Goal: Task Accomplishment & Management: Manage account settings

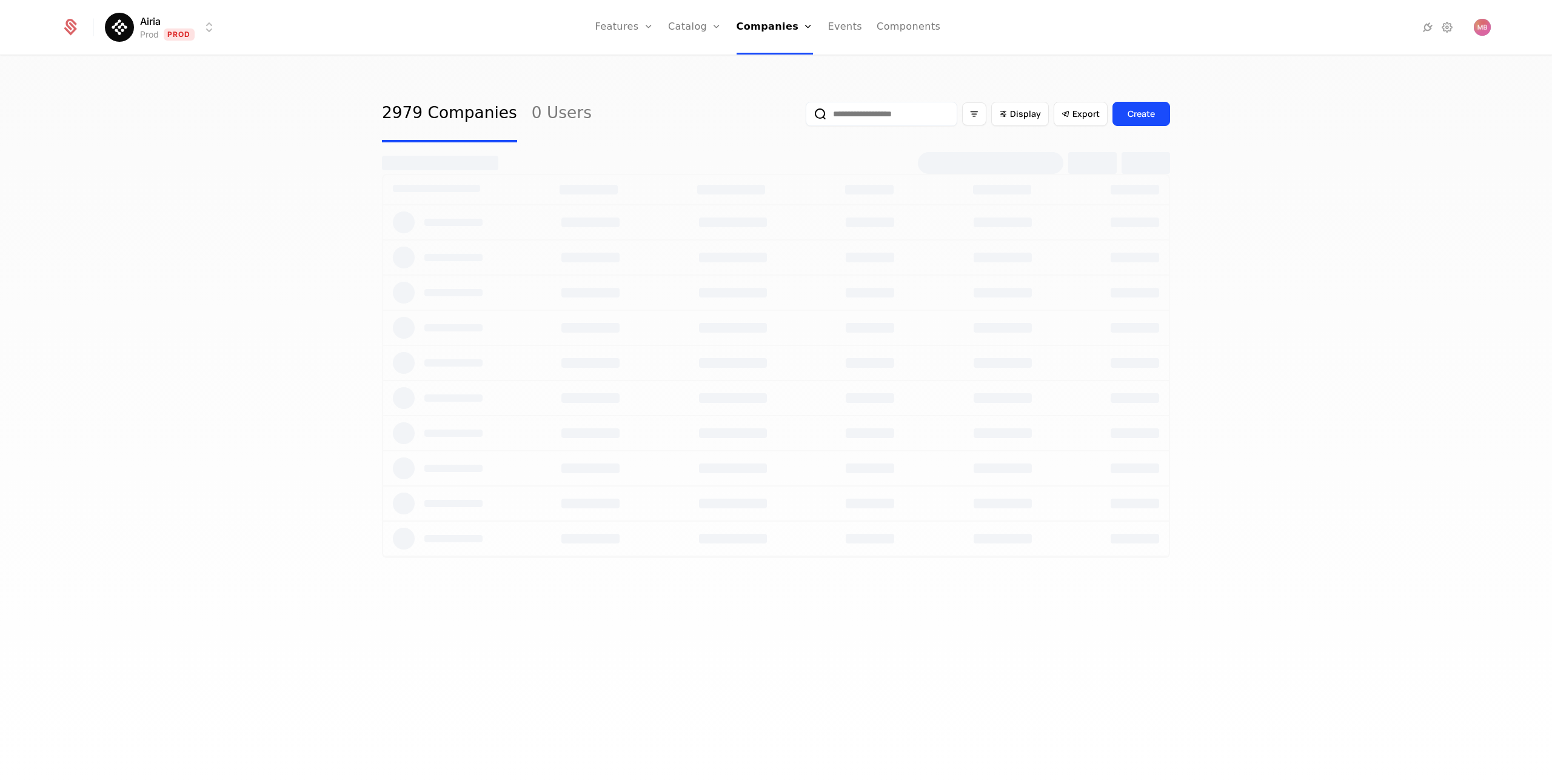
select select "***"
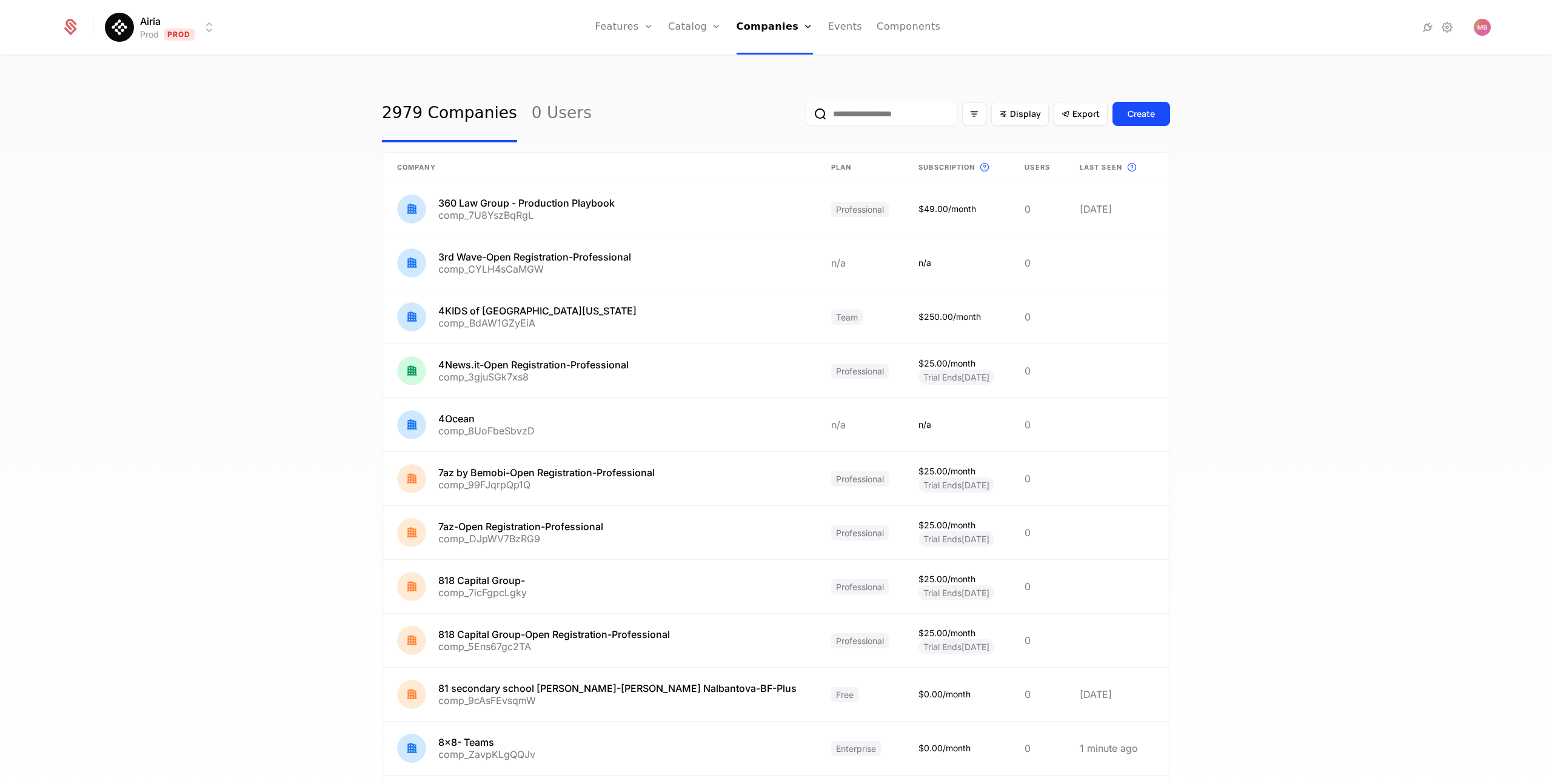
click at [856, 112] on input "email" at bounding box center [881, 114] width 151 height 24
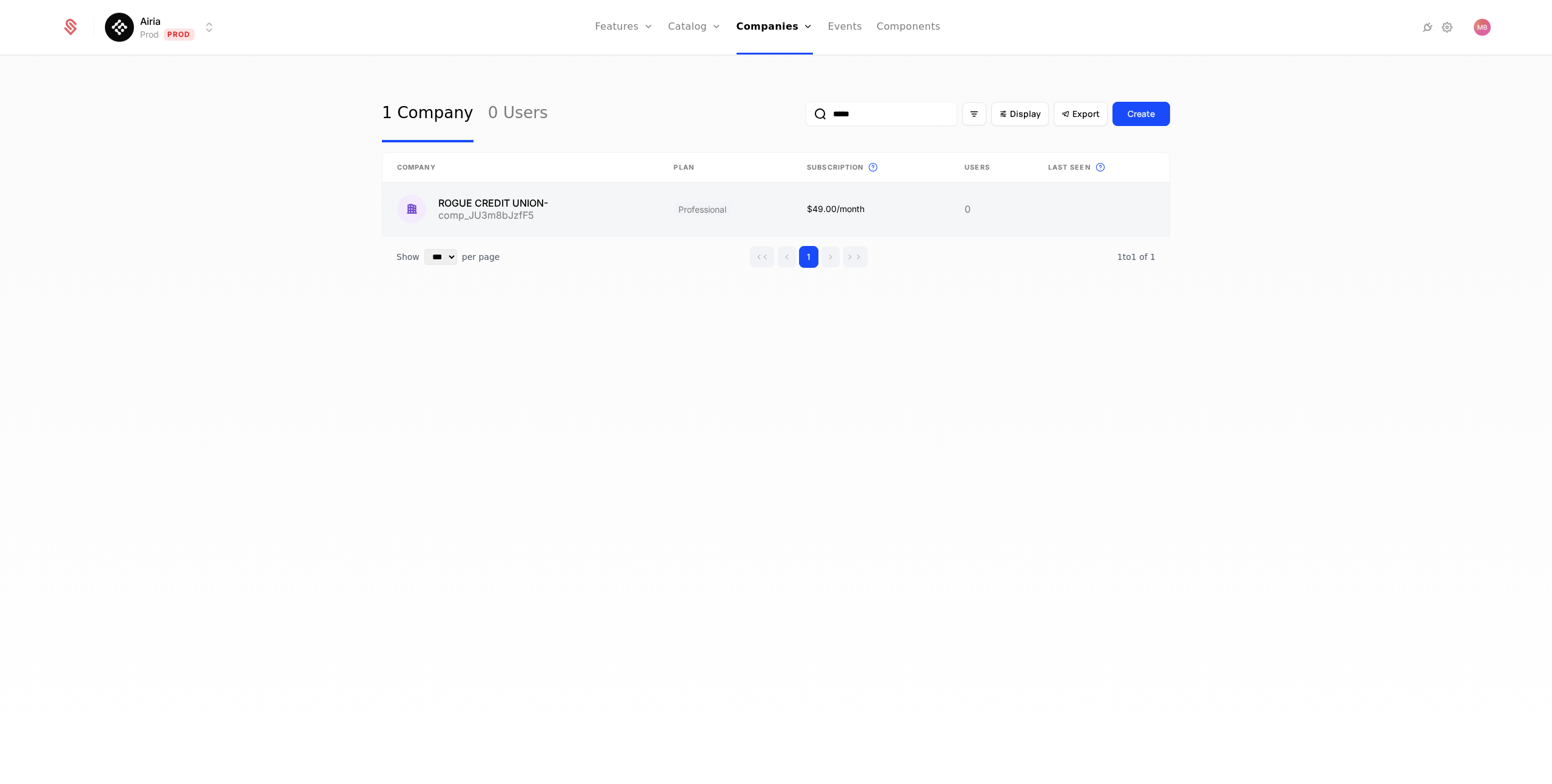
type input "*****"
click at [506, 220] on link at bounding box center [520, 208] width 276 height 53
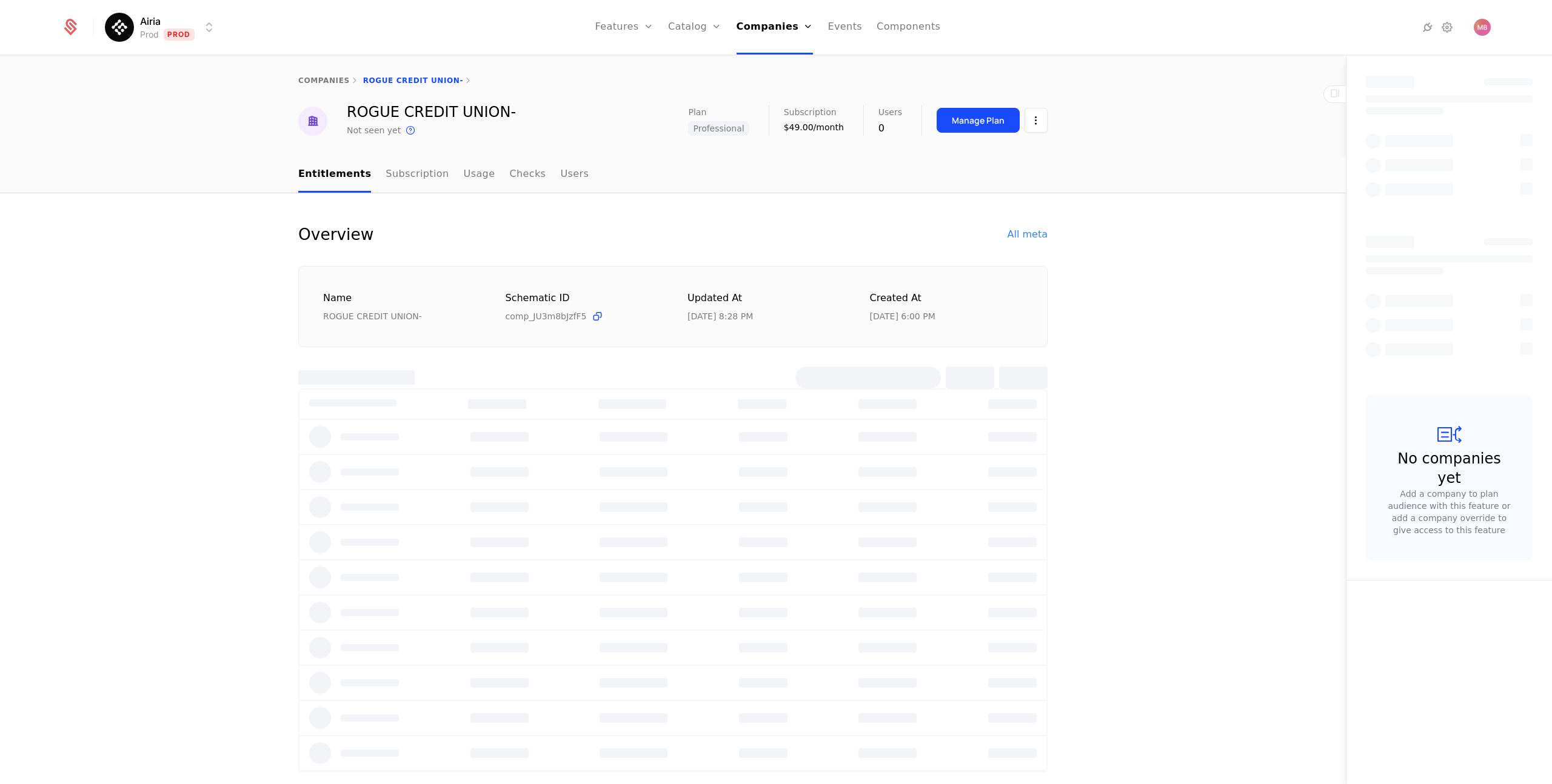
select select "***"
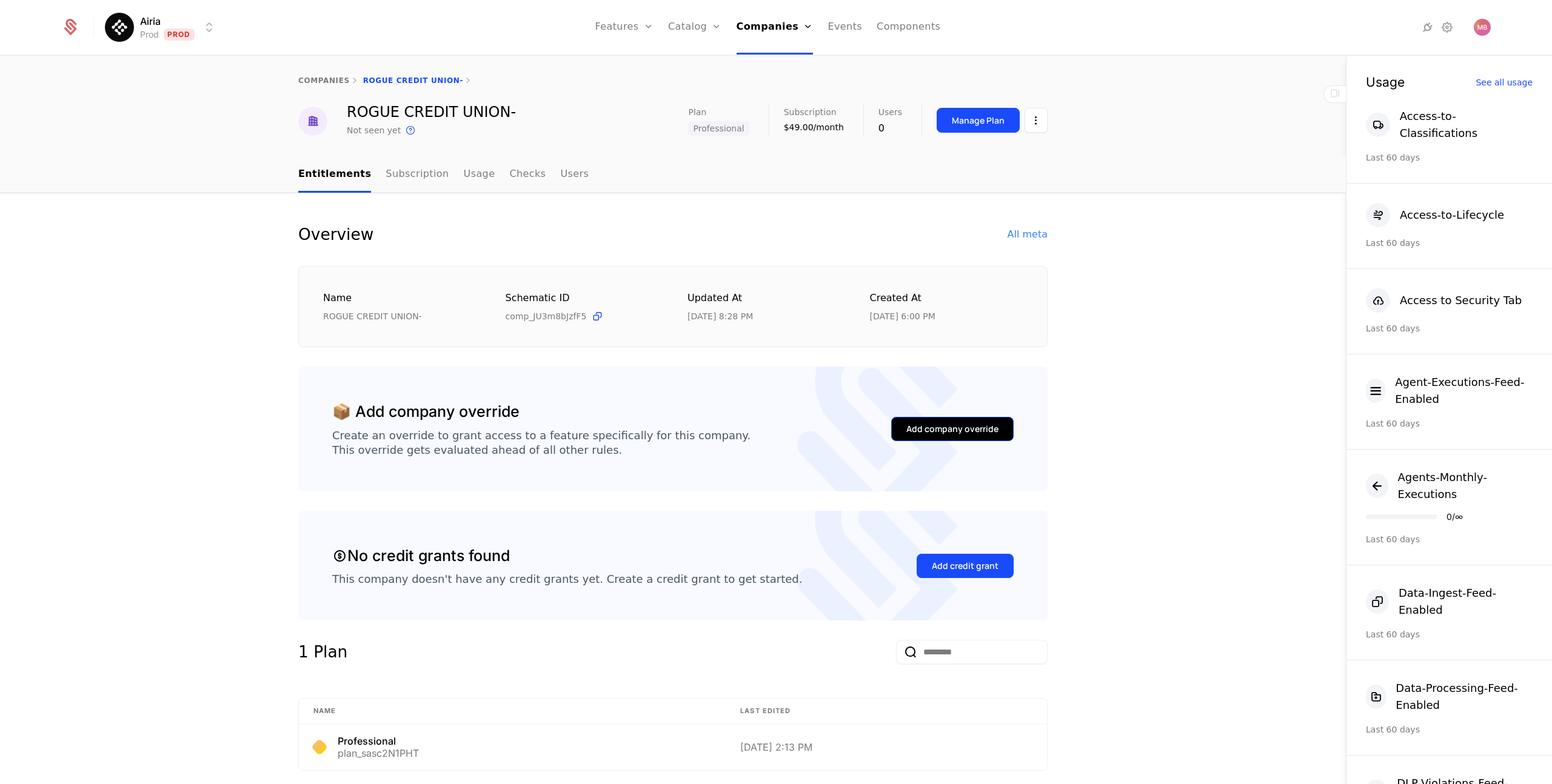
click at [941, 430] on div "Add company override" at bounding box center [952, 429] width 92 height 12
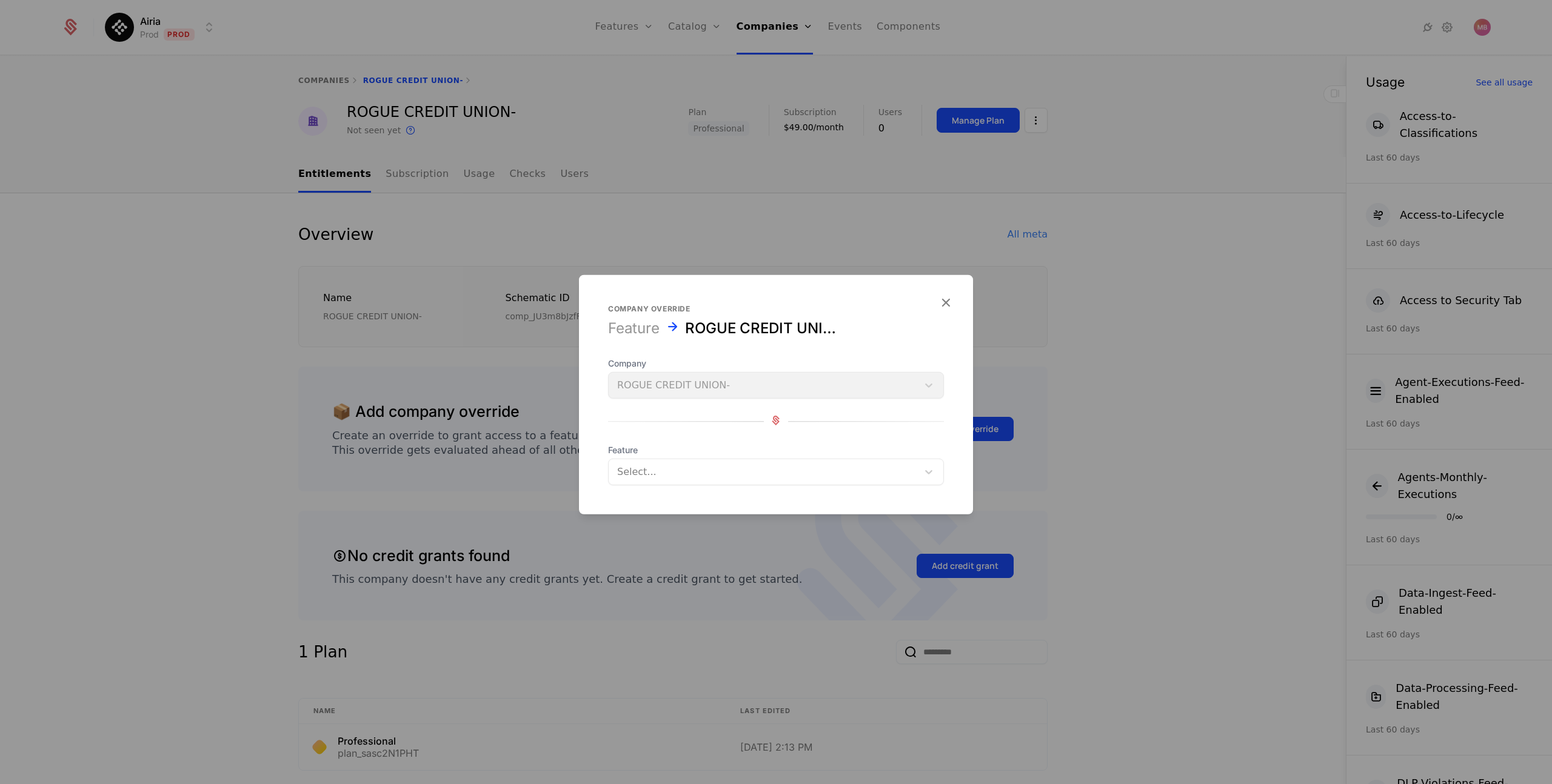
click at [668, 475] on div at bounding box center [763, 472] width 292 height 17
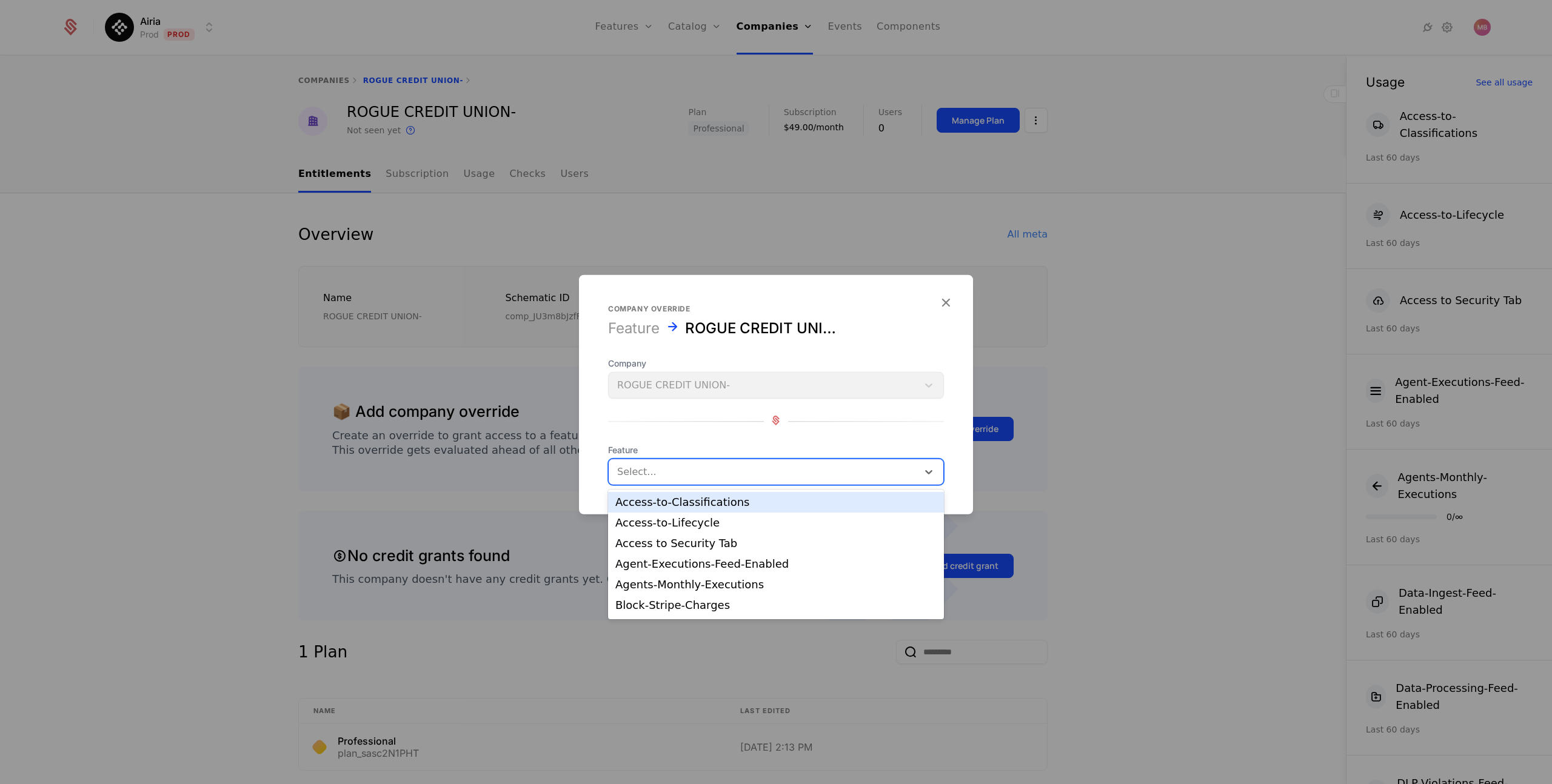
click at [670, 506] on div "Access-to-Classifications" at bounding box center [776, 502] width 321 height 11
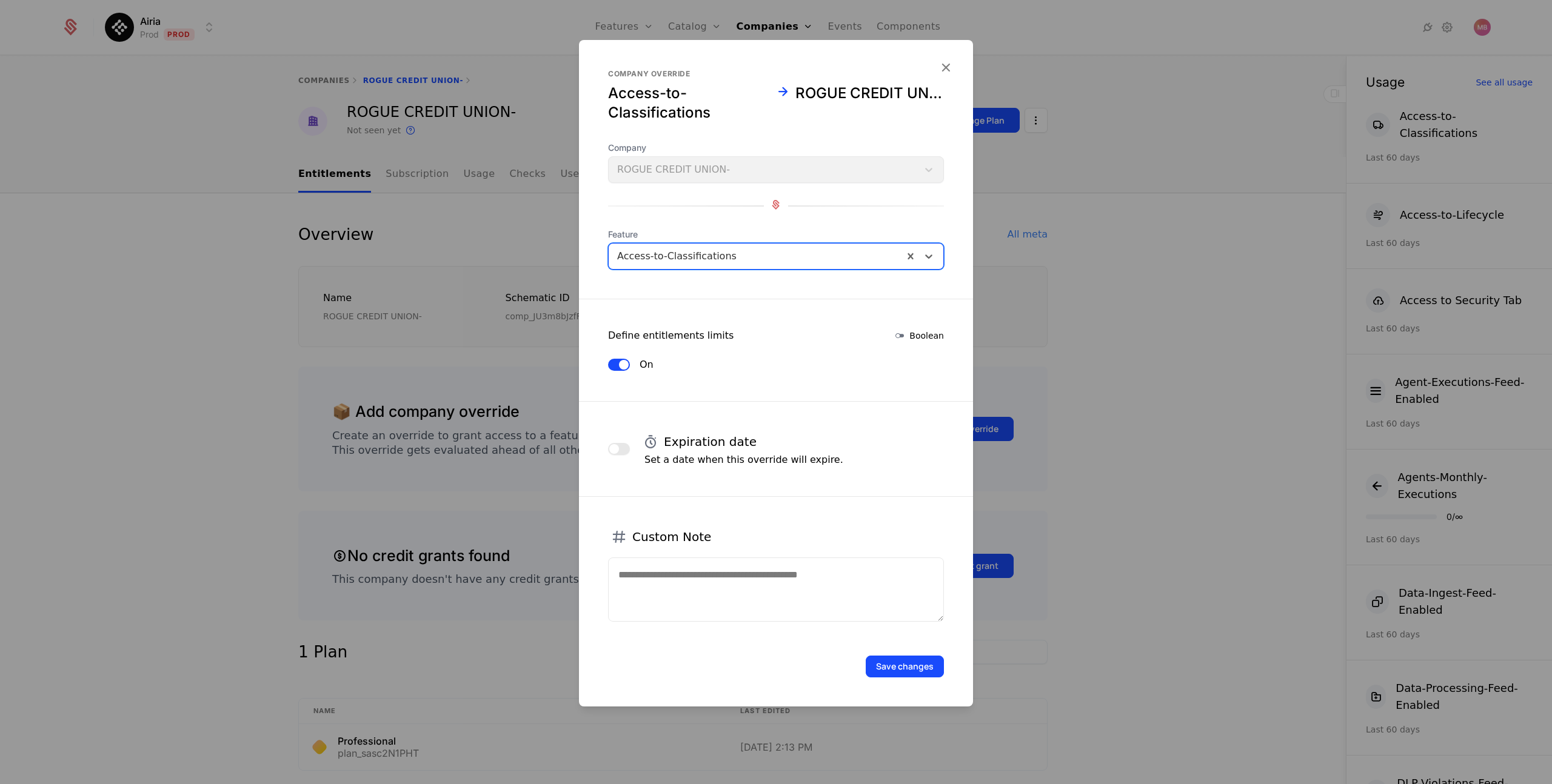
click at [619, 451] on button "button" at bounding box center [619, 449] width 22 height 12
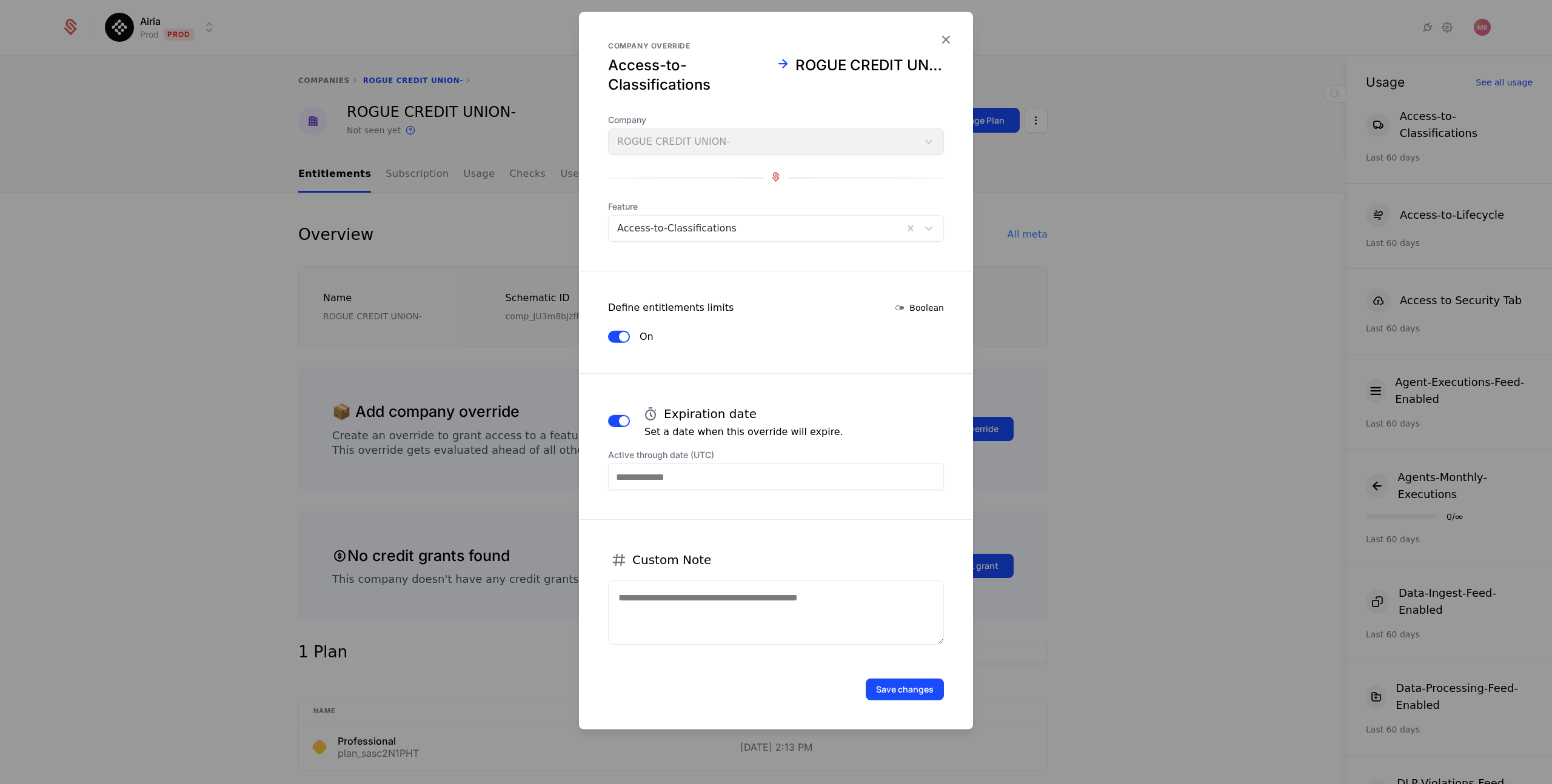
click at [650, 494] on form "Company override Access-to-Classifications ROGUE CREDIT UNION- Company ROGUE CR…" at bounding box center [776, 371] width 394 height 718
click at [642, 475] on input "Active through date (UTC)" at bounding box center [776, 476] width 336 height 26
click at [854, 302] on icon "Choose Date" at bounding box center [854, 304] width 12 height 12
click at [704, 389] on div "16" at bounding box center [701, 391] width 25 height 20
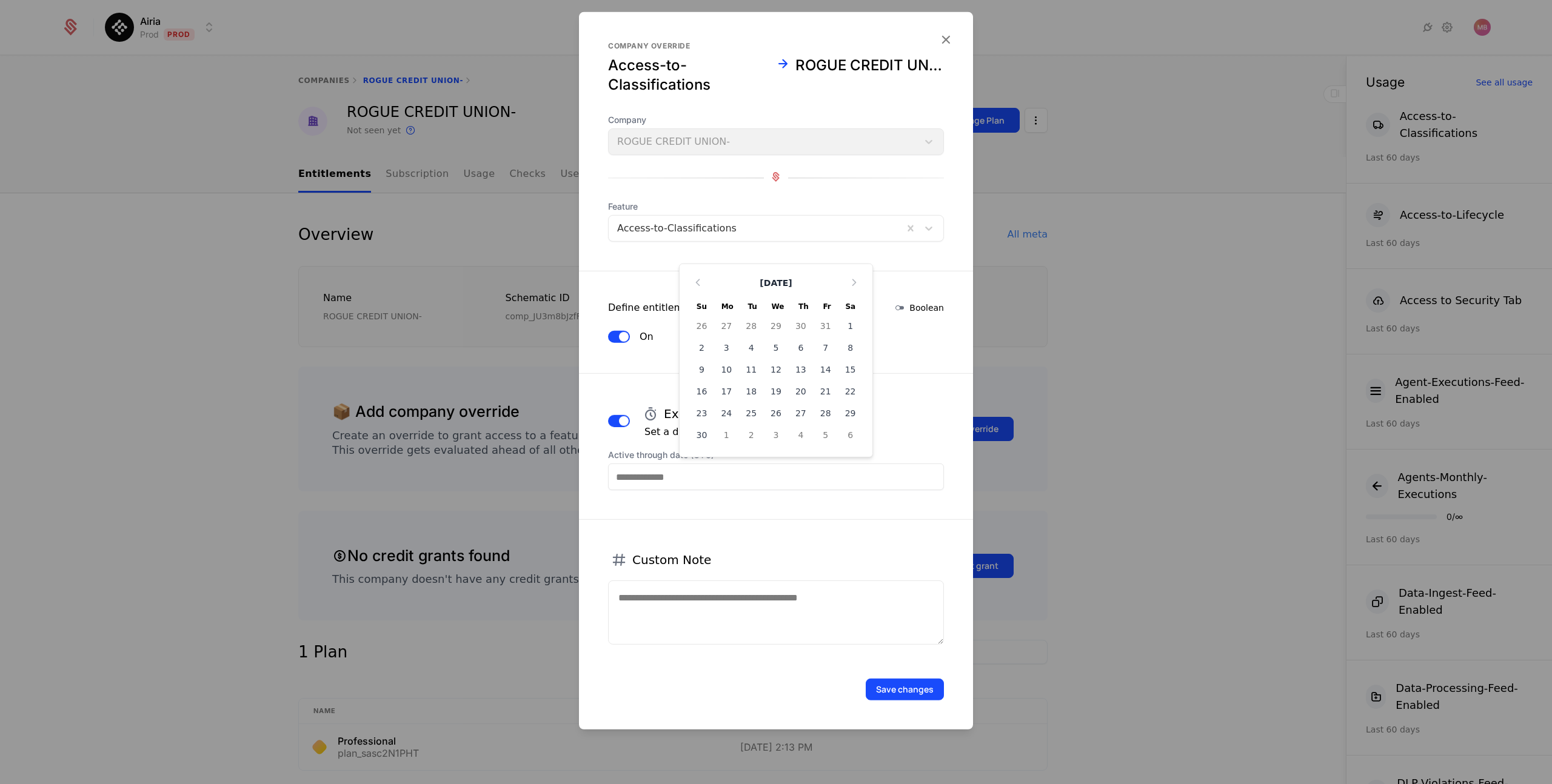
type input "**********"
click at [893, 693] on button "Save changes" at bounding box center [905, 689] width 78 height 22
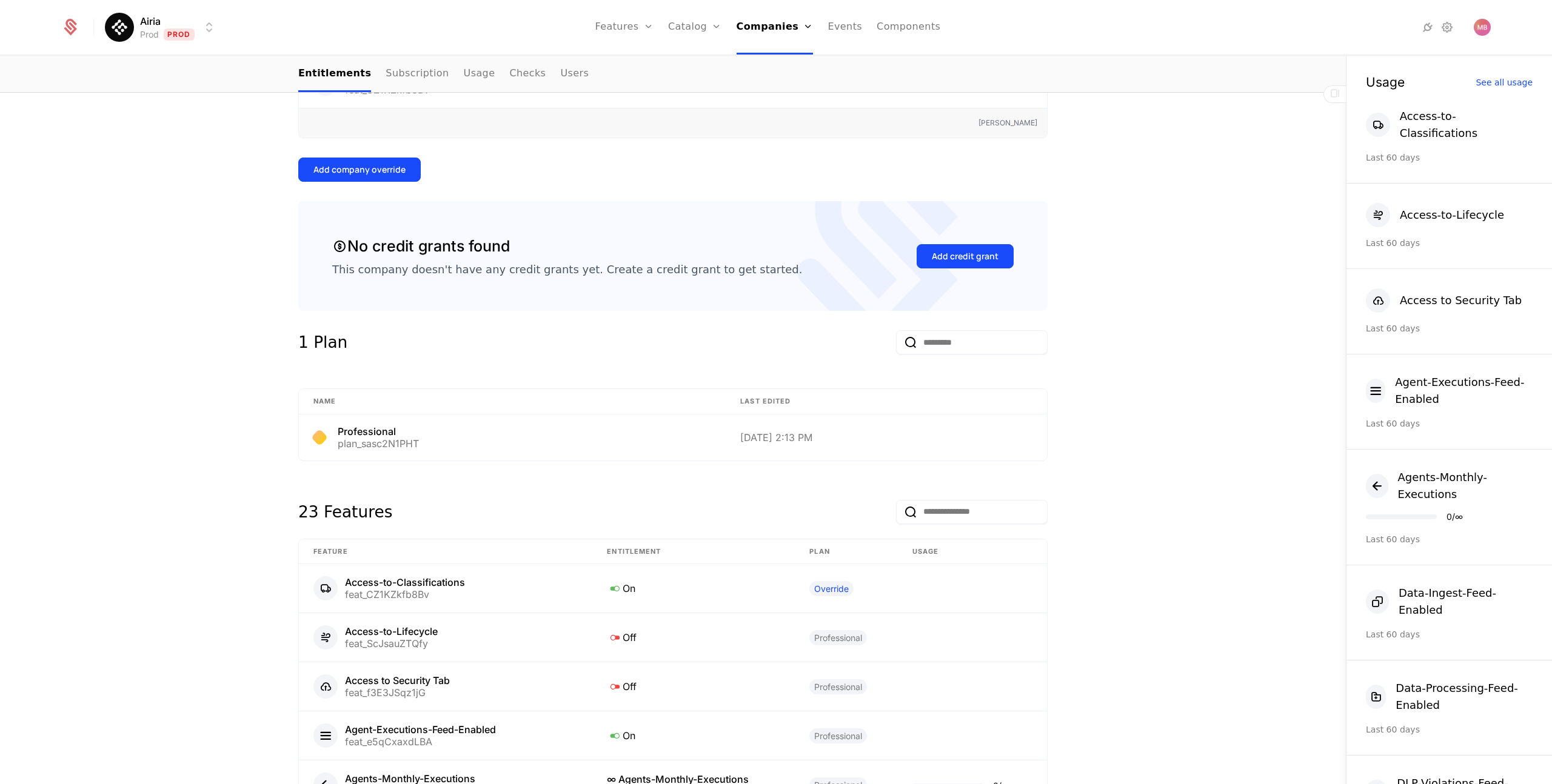
scroll to position [116, 0]
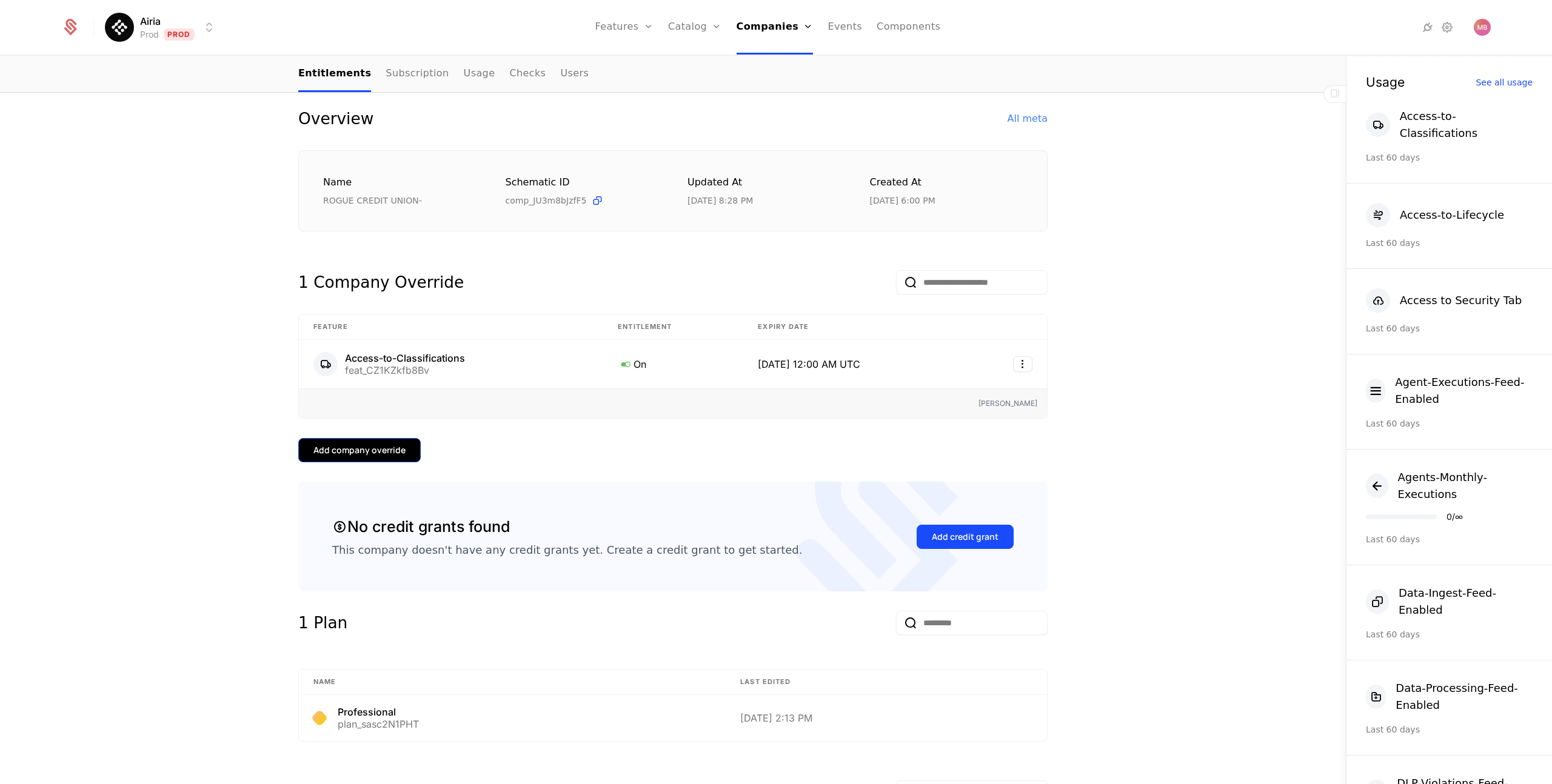
click at [395, 451] on div "Add company override" at bounding box center [359, 450] width 92 height 12
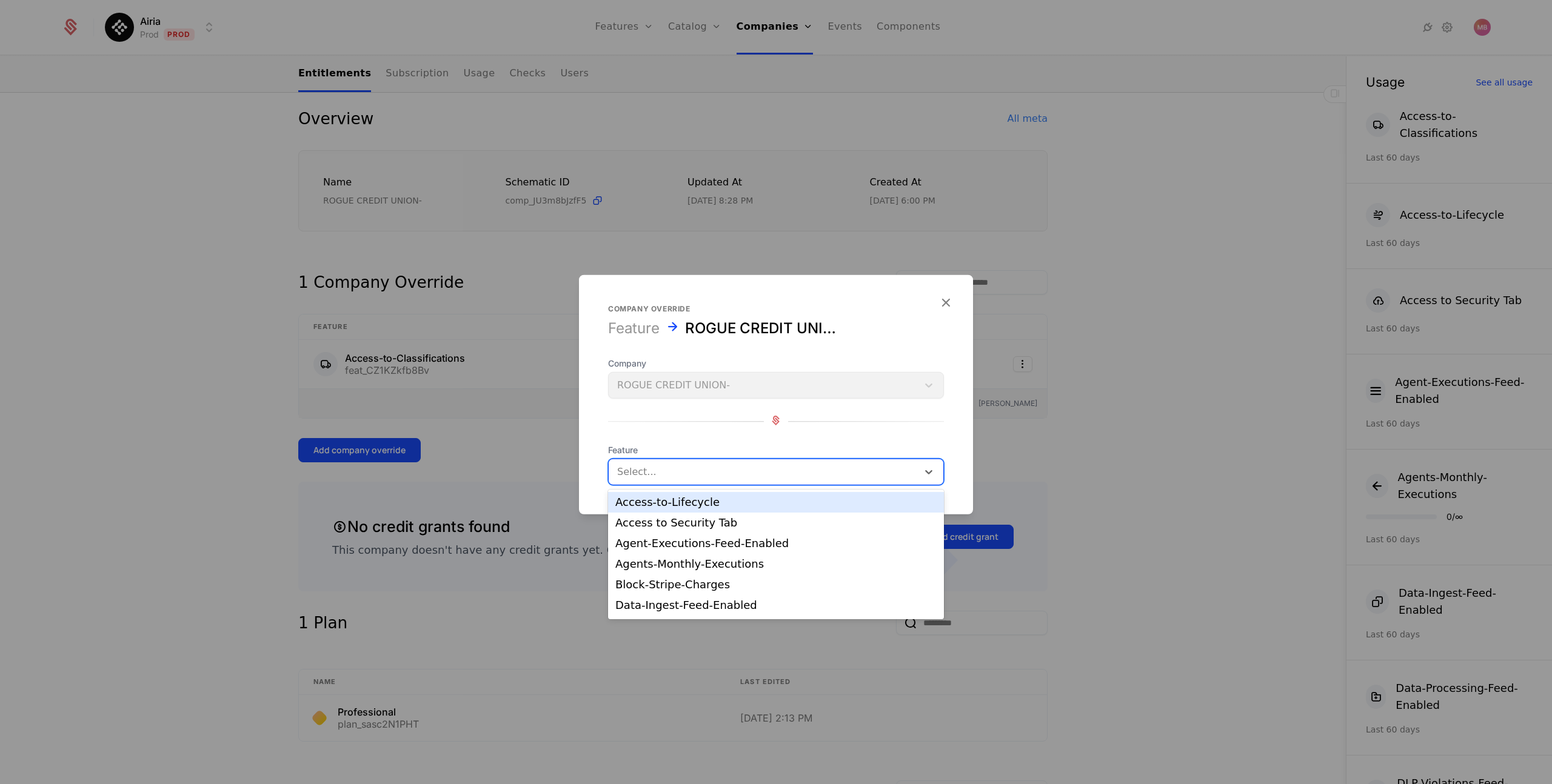
click at [677, 466] on div at bounding box center [763, 472] width 292 height 17
click at [665, 503] on div "Access-to-Lifecycle" at bounding box center [776, 502] width 321 height 11
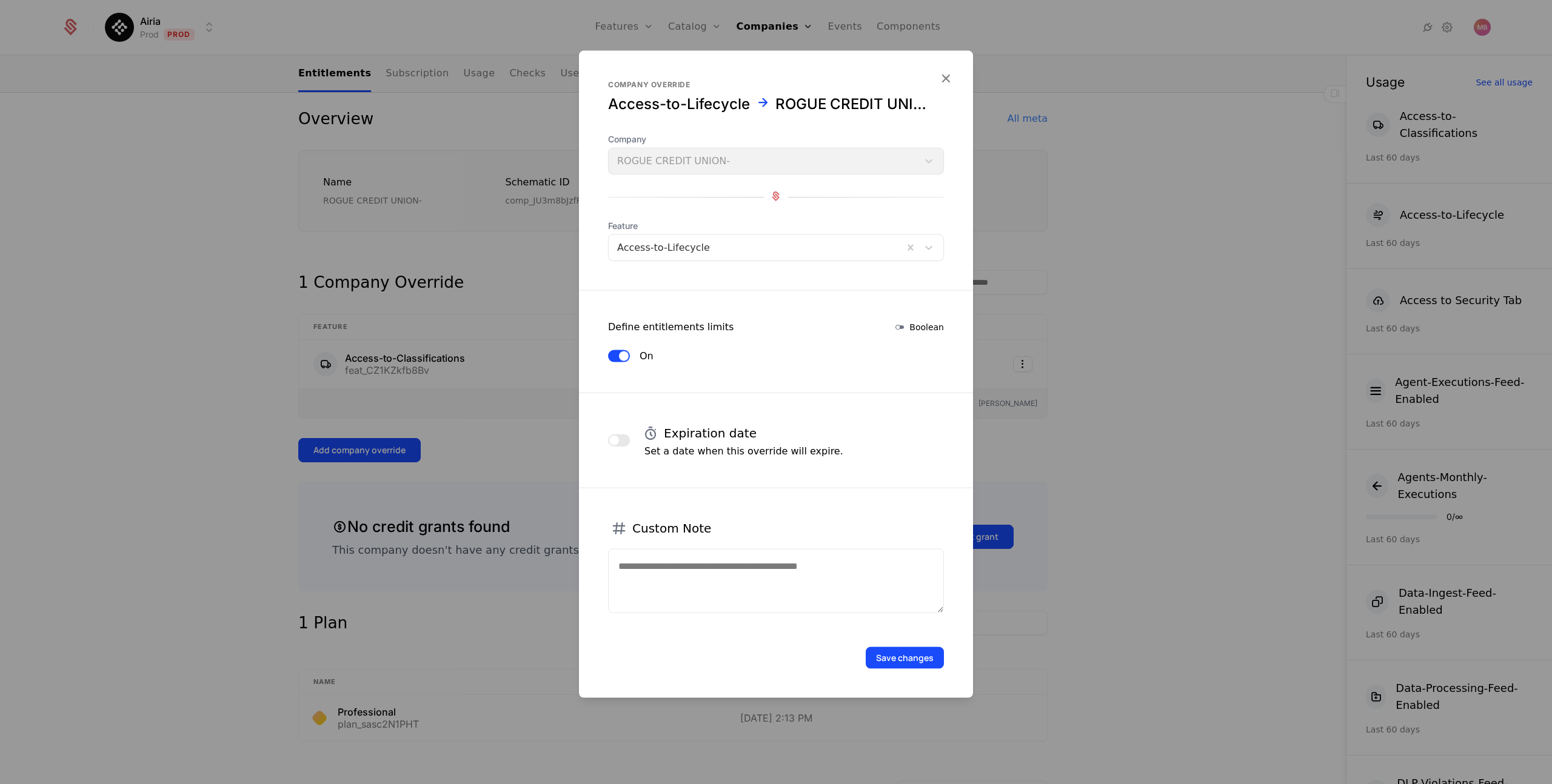
click at [620, 442] on button "button" at bounding box center [619, 441] width 22 height 12
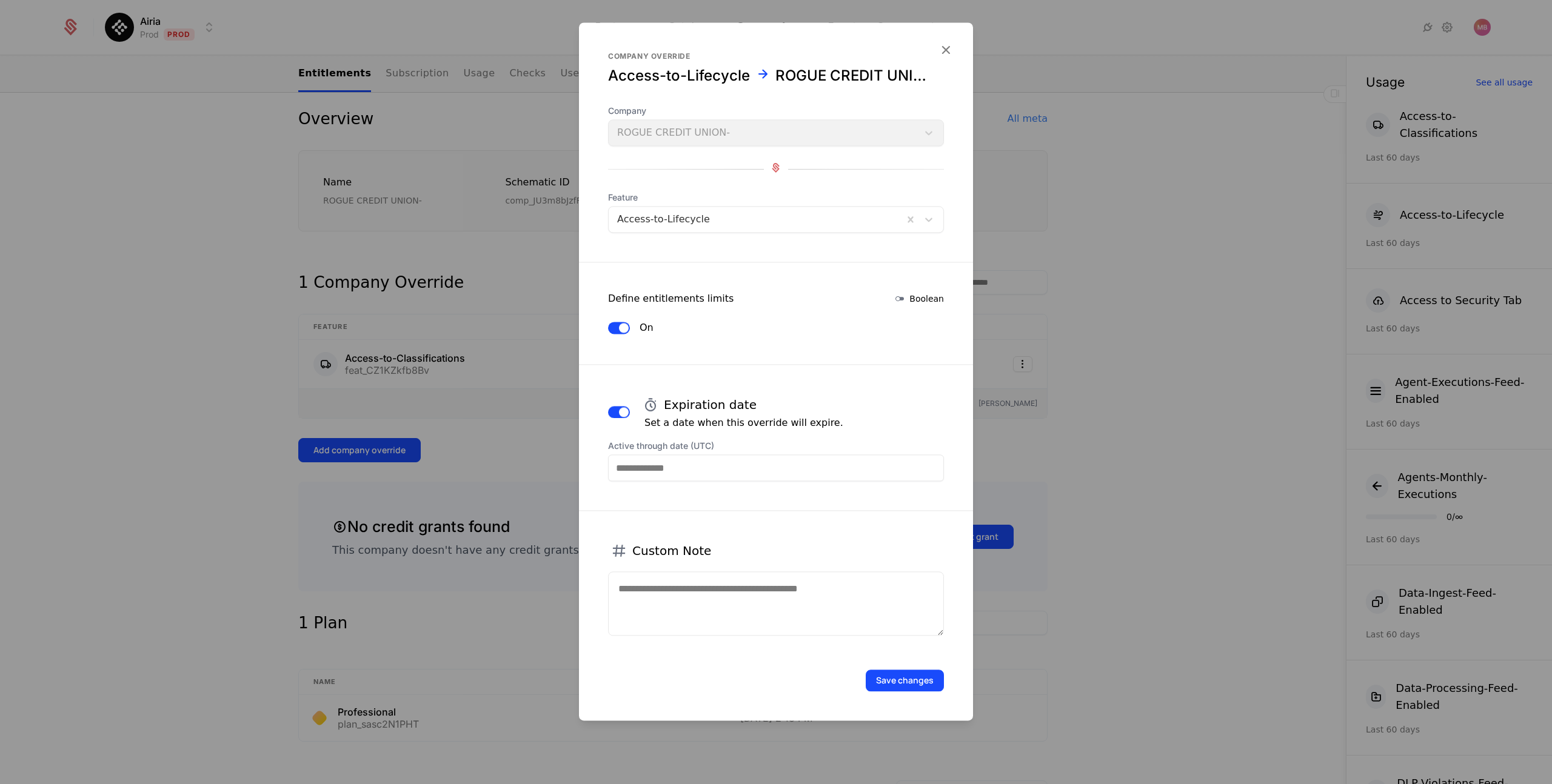
click at [653, 472] on input "Active through date (UTC)" at bounding box center [776, 467] width 336 height 26
click at [856, 297] on icon "Choose Date" at bounding box center [854, 295] width 12 height 12
click at [698, 384] on div "16" at bounding box center [701, 382] width 25 height 20
type input "**********"
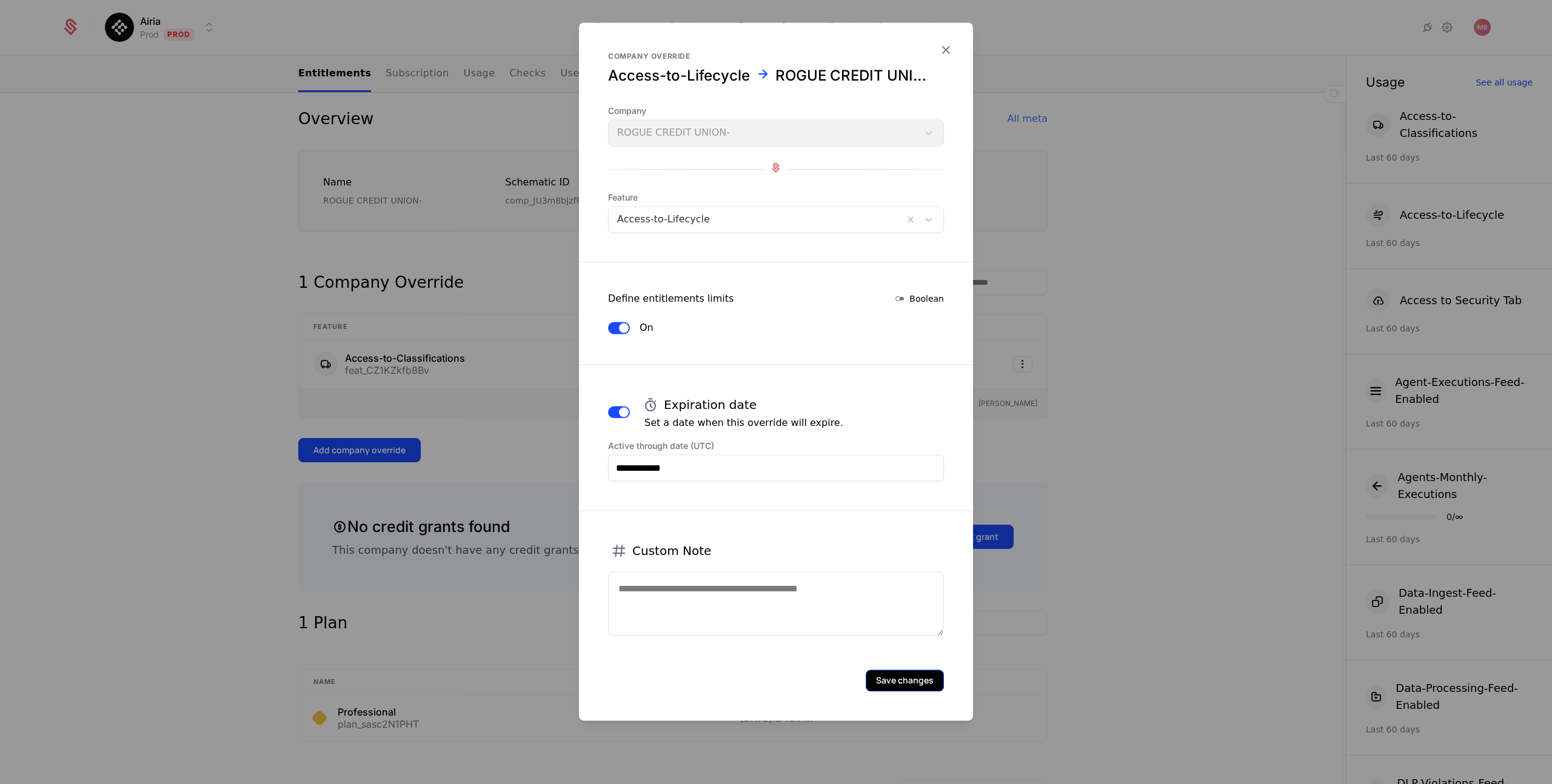
click at [899, 674] on button "Save changes" at bounding box center [905, 680] width 78 height 22
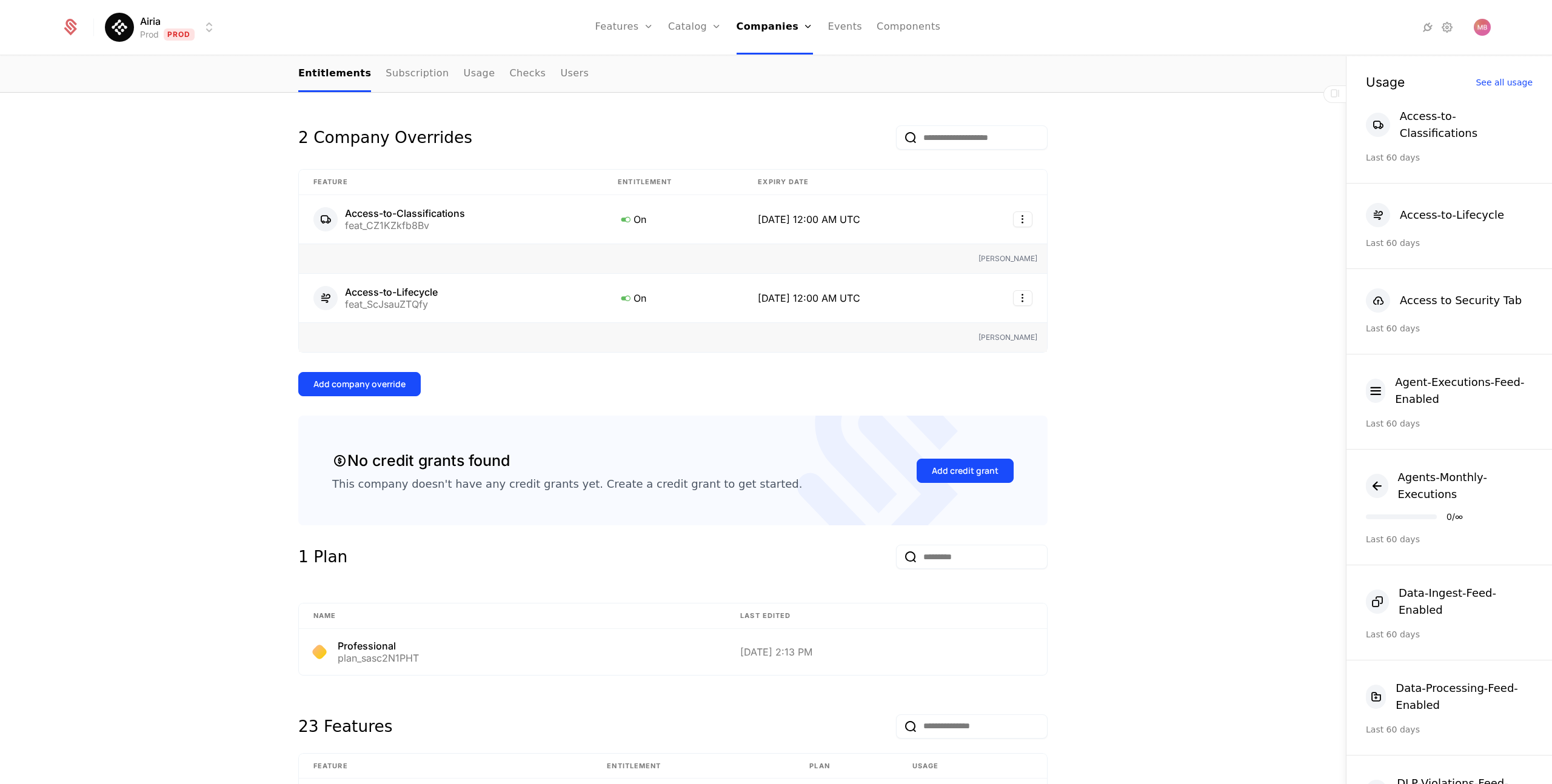
scroll to position [234, 0]
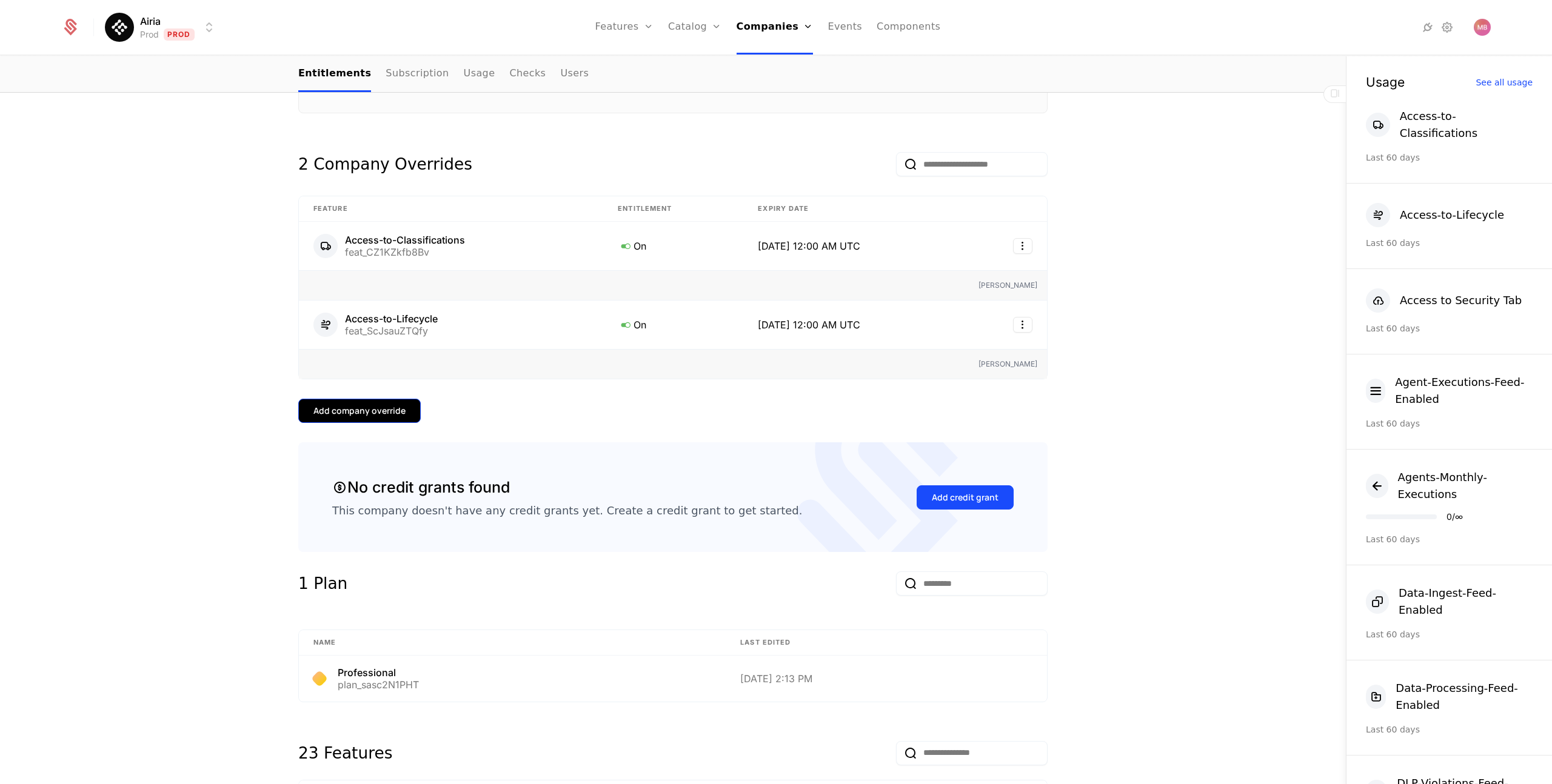
click at [358, 409] on div "Add company override" at bounding box center [359, 411] width 92 height 12
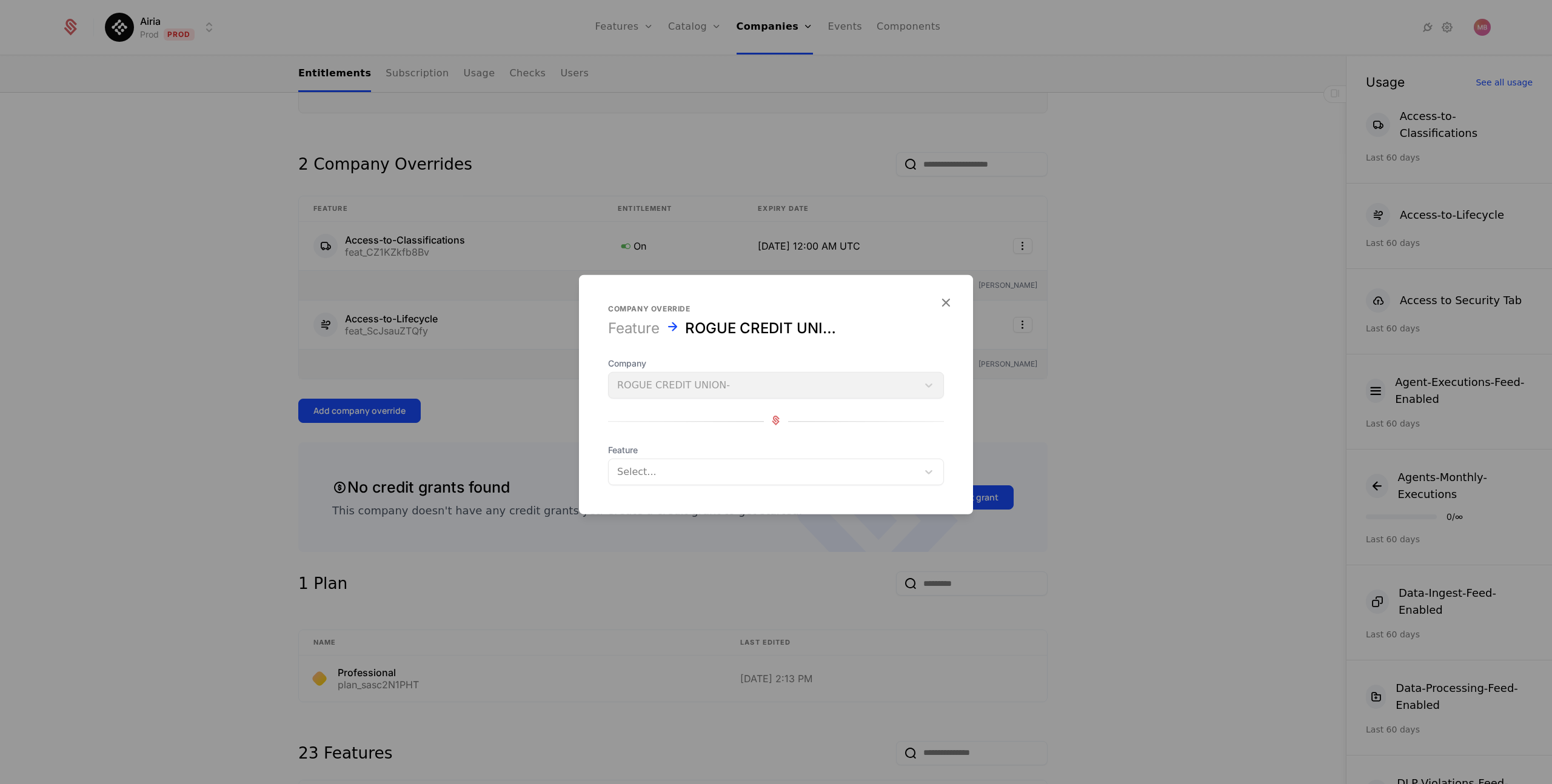
click at [677, 469] on div at bounding box center [763, 472] width 292 height 17
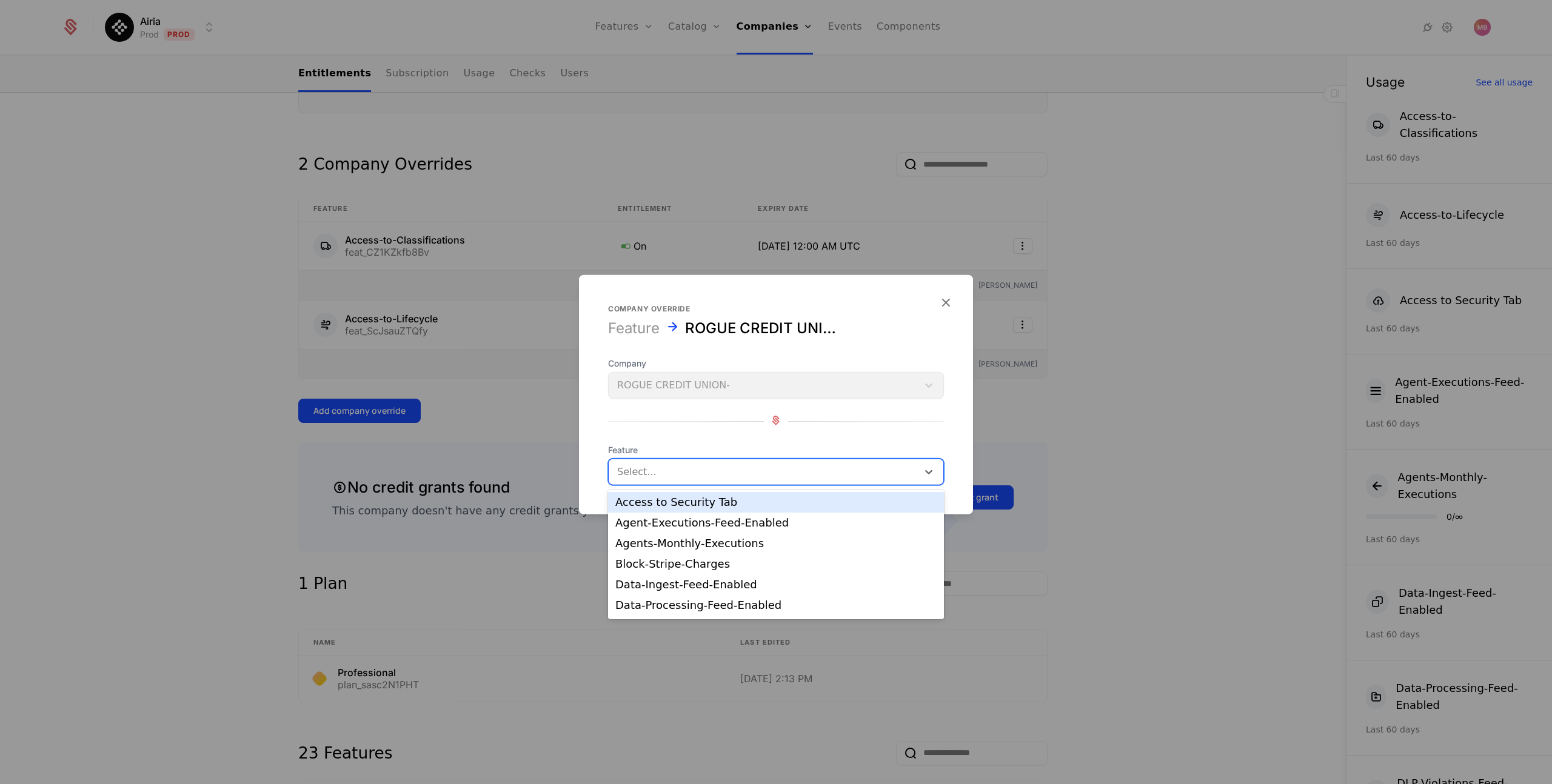
click at [678, 502] on div "Access to Security Tab" at bounding box center [776, 502] width 321 height 11
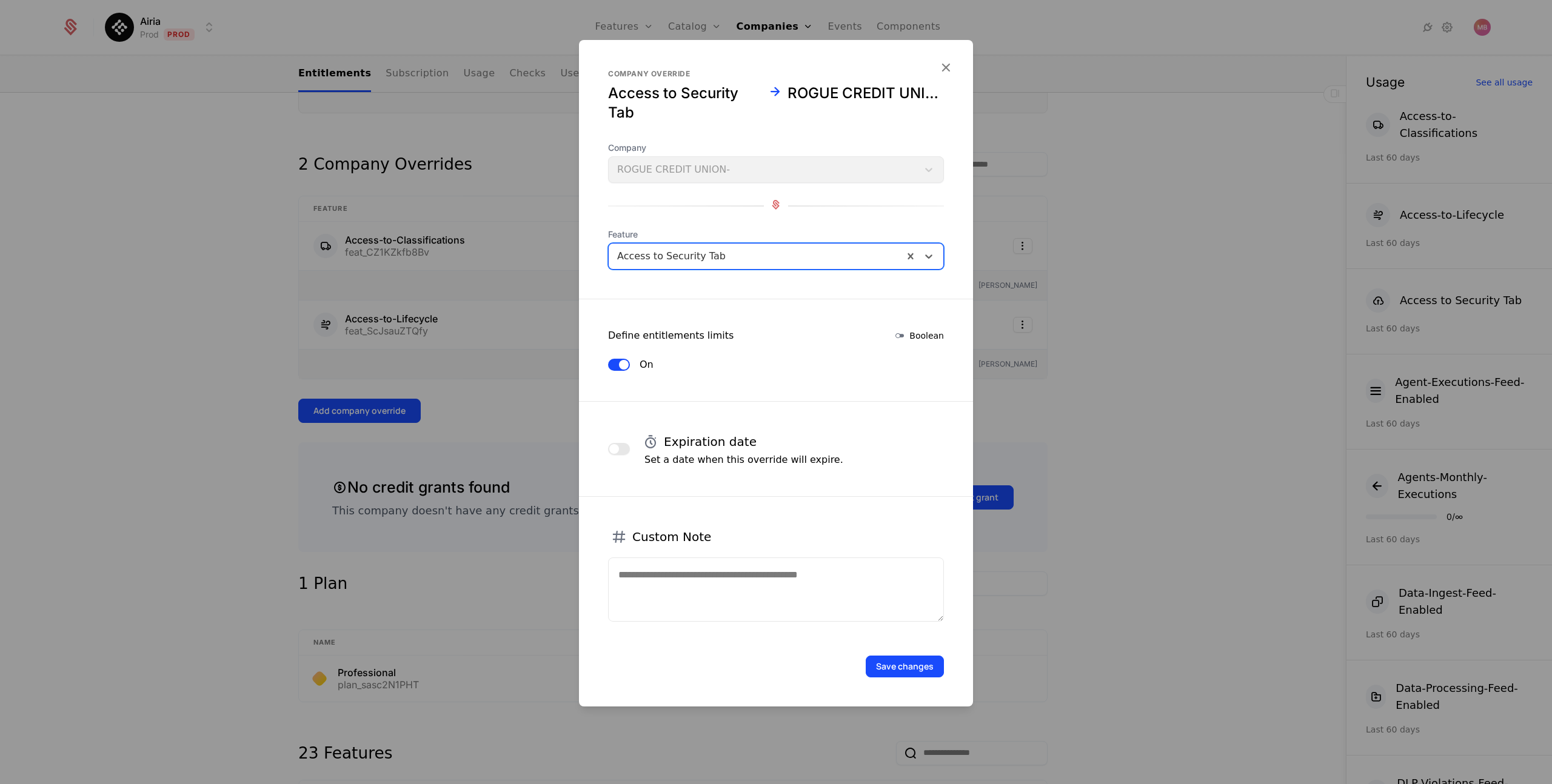
click at [616, 450] on span "button" at bounding box center [613, 448] width 10 height 10
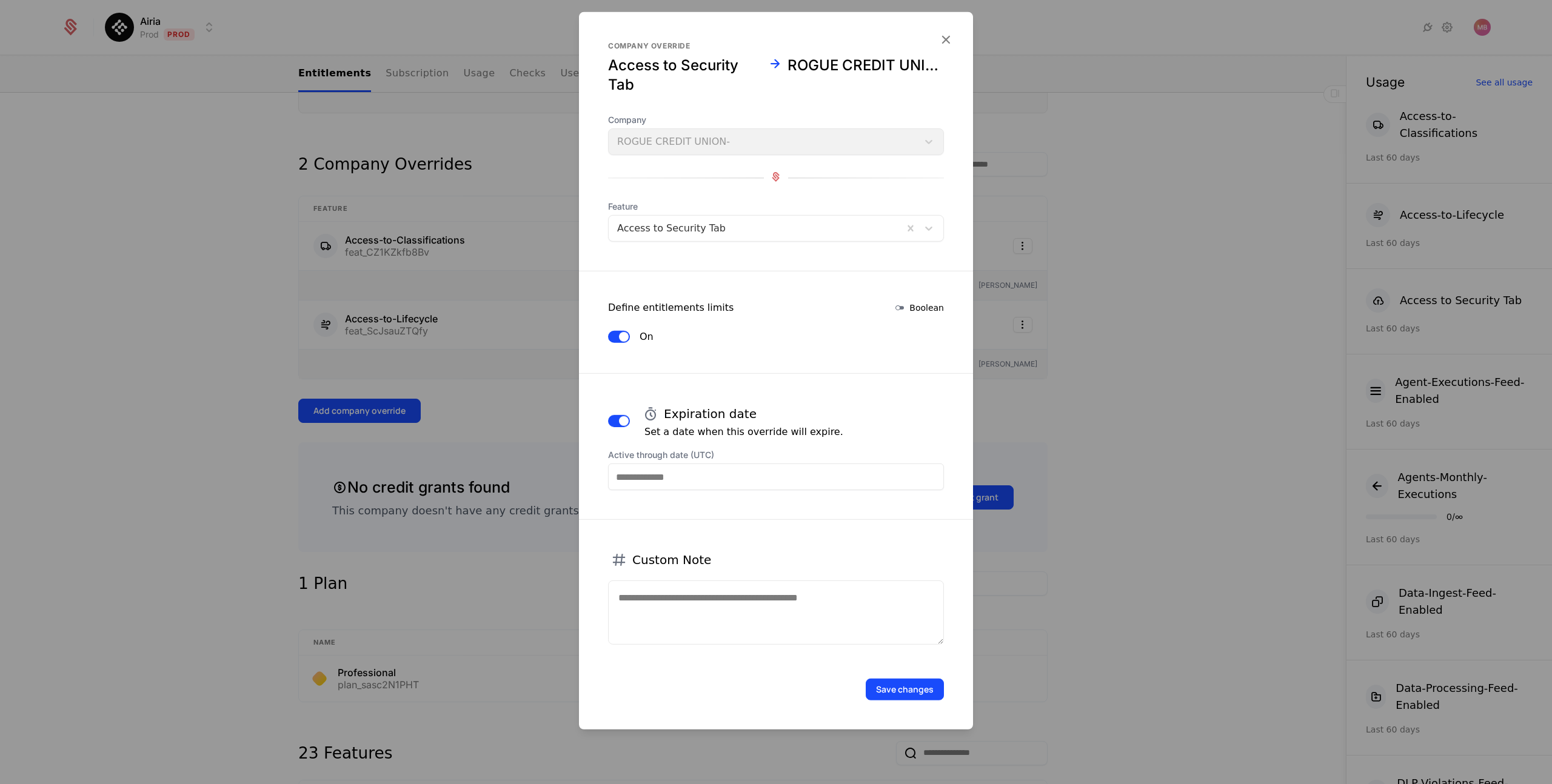
click at [650, 482] on input "Active through date (UTC)" at bounding box center [776, 476] width 336 height 26
click at [851, 305] on icon "Choose Date" at bounding box center [854, 304] width 12 height 12
click at [704, 389] on div "16" at bounding box center [701, 391] width 25 height 20
type input "**********"
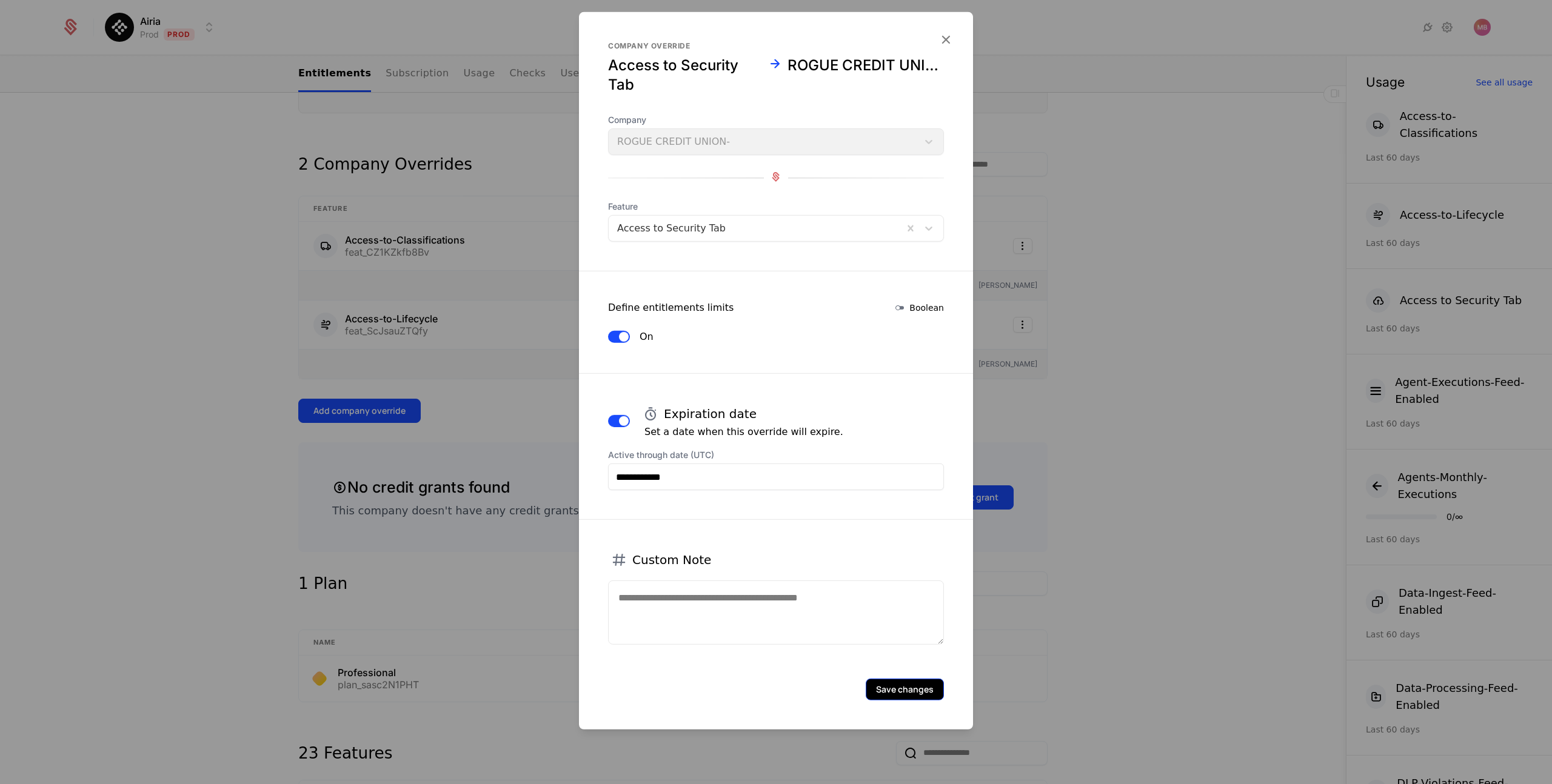
click at [914, 686] on button "Save changes" at bounding box center [905, 689] width 78 height 22
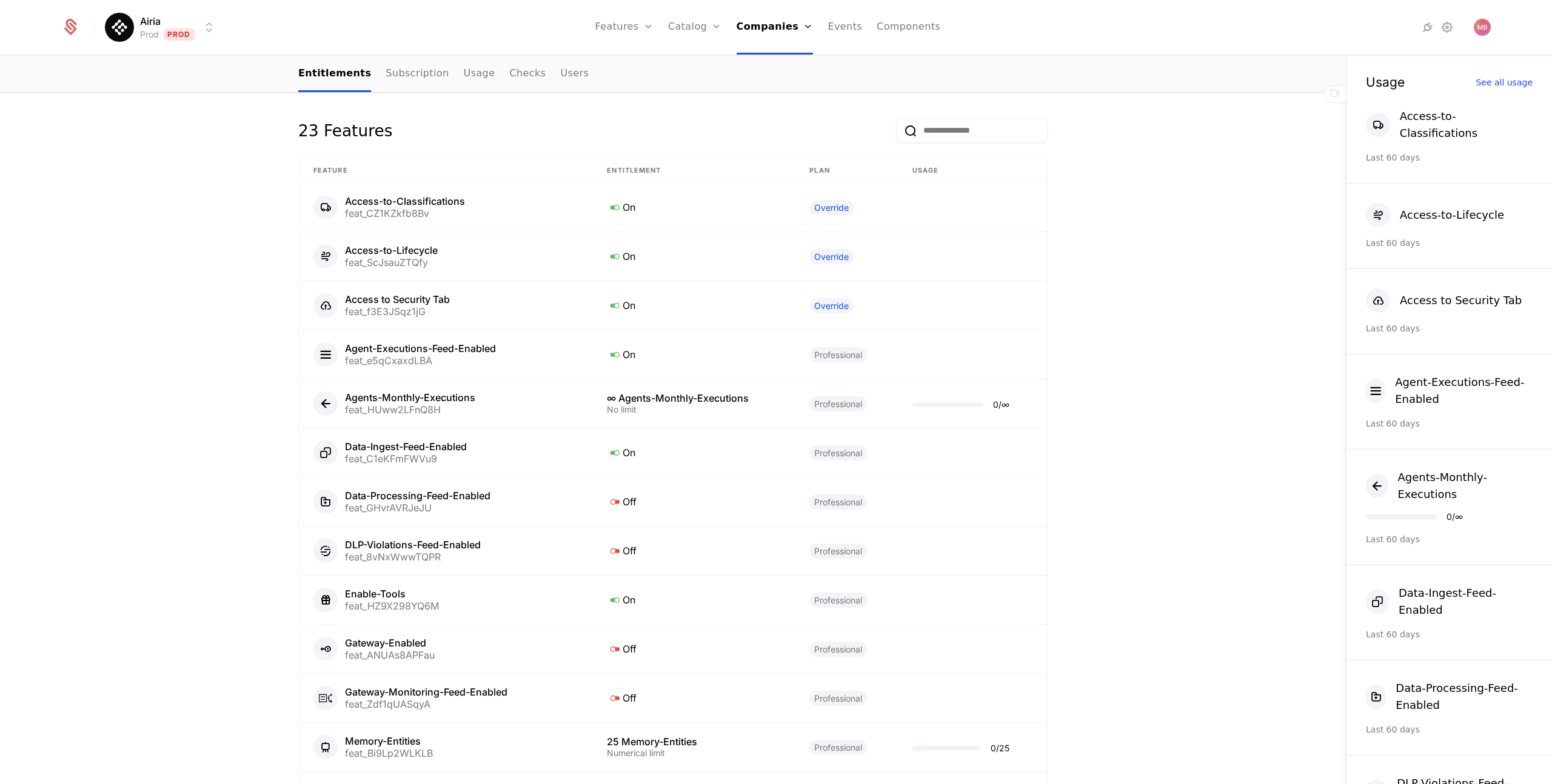
scroll to position [936, 0]
